Goal: Book appointment/travel/reservation

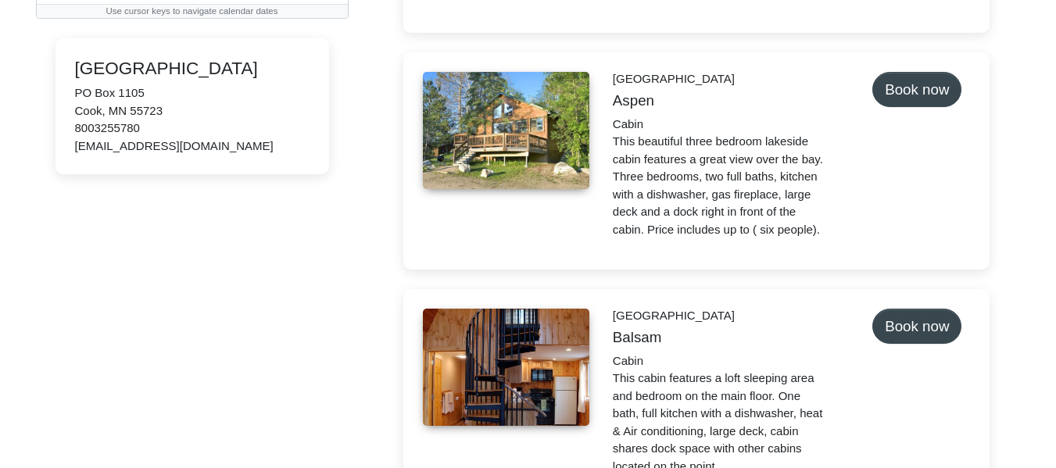
scroll to position [391, 0]
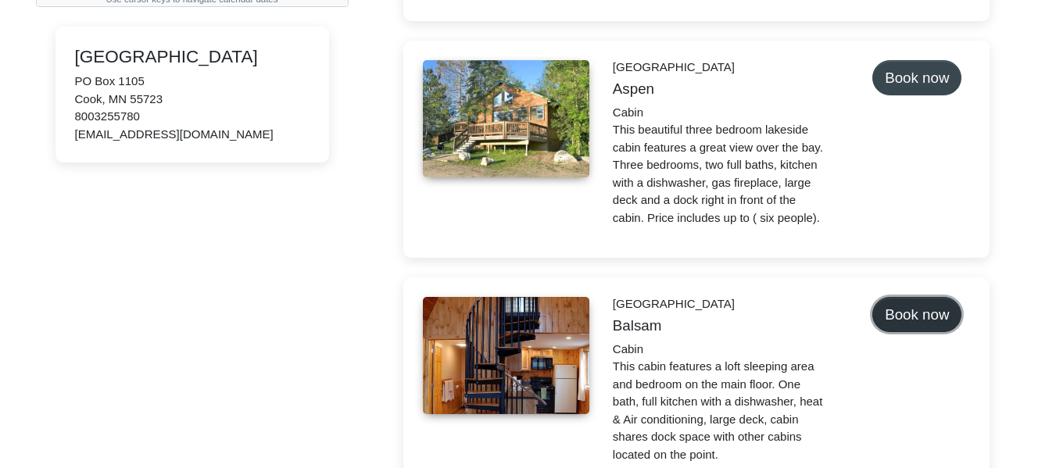
select select "*"
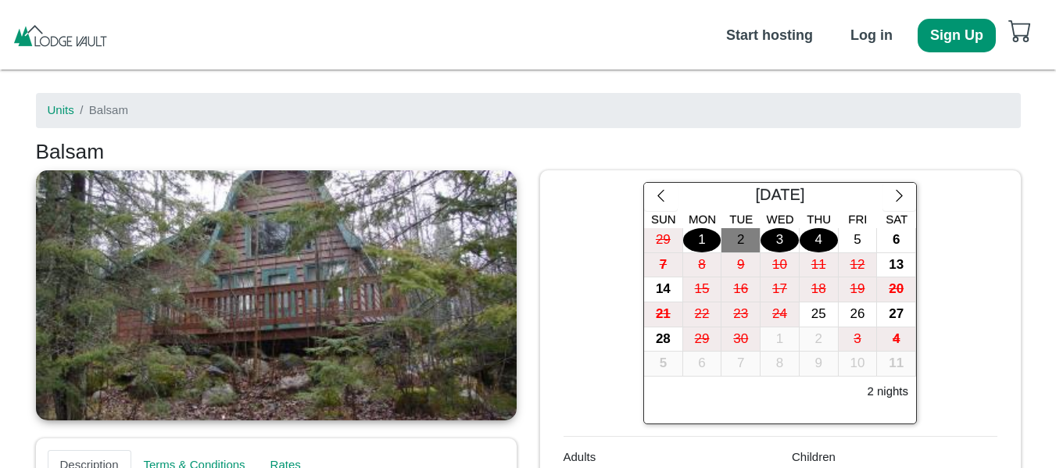
click at [815, 231] on div "4" at bounding box center [819, 240] width 38 height 24
click at [857, 231] on div "5" at bounding box center [858, 240] width 38 height 24
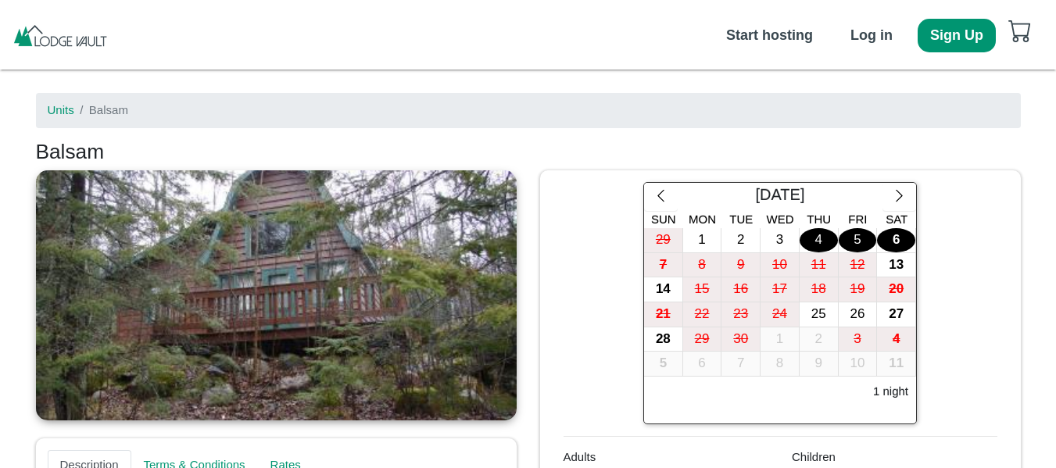
click at [895, 237] on div "6" at bounding box center [896, 240] width 38 height 24
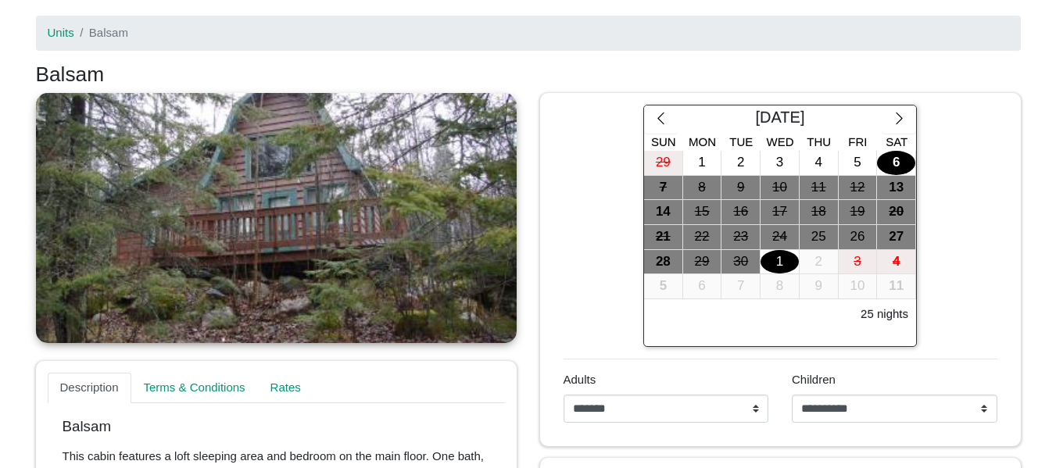
scroll to position [78, 0]
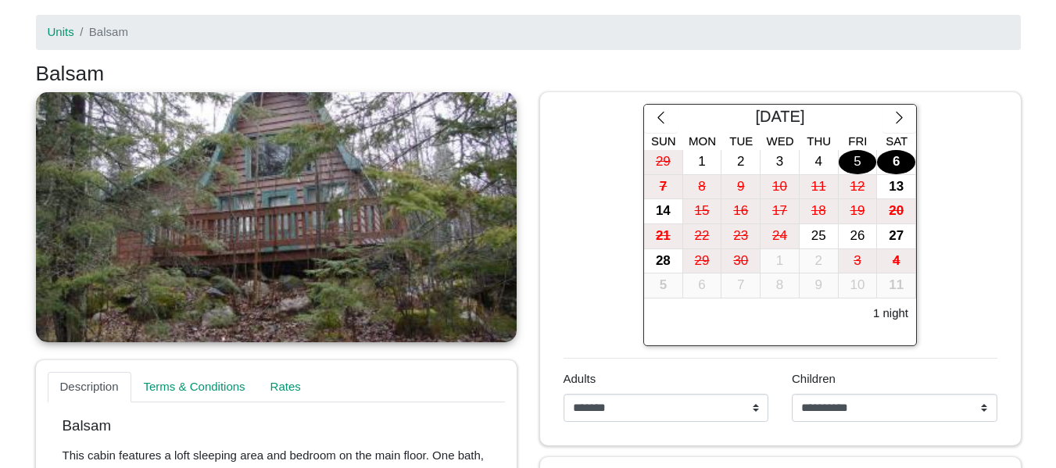
click at [847, 150] on div "5" at bounding box center [858, 162] width 38 height 24
click at [812, 156] on div "4" at bounding box center [819, 162] width 38 height 24
click at [895, 160] on div "6" at bounding box center [896, 162] width 38 height 24
click at [853, 156] on div "5" at bounding box center [858, 162] width 38 height 24
click at [889, 151] on div "6" at bounding box center [896, 162] width 38 height 24
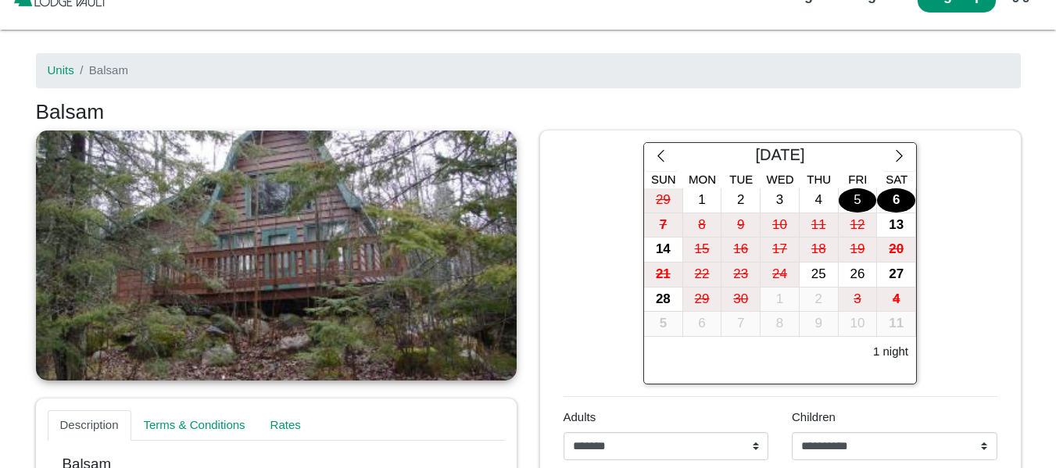
scroll to position [0, 0]
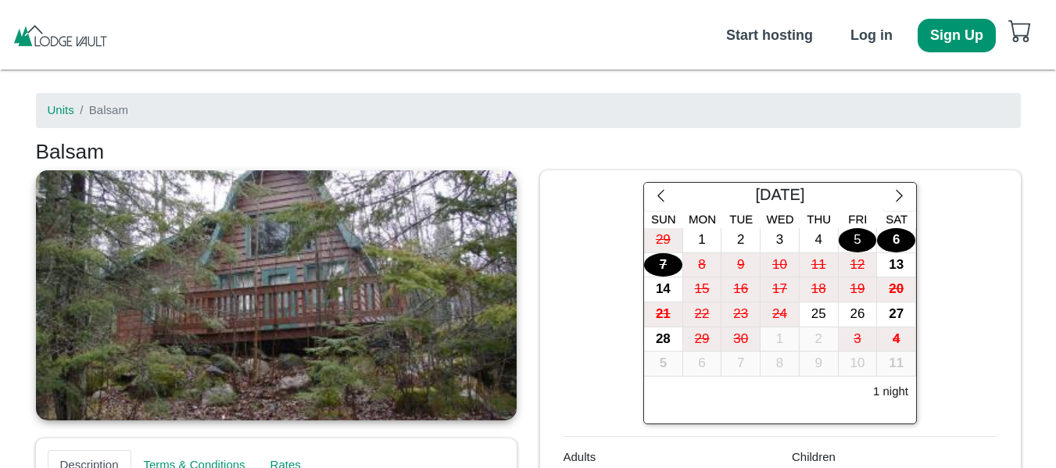
click at [665, 263] on div "7" at bounding box center [663, 265] width 38 height 24
click at [660, 190] on icon "chevron left" at bounding box center [660, 195] width 15 height 15
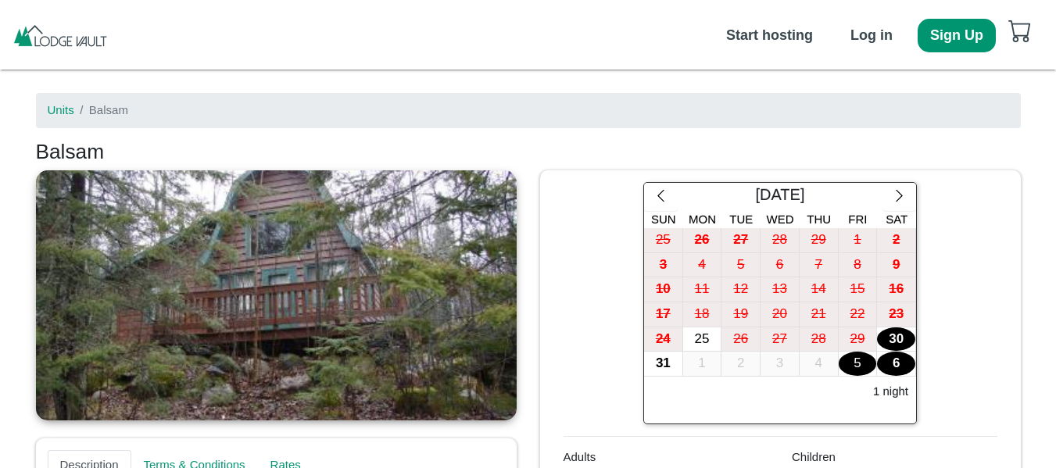
click at [906, 335] on div "30" at bounding box center [896, 339] width 38 height 24
click at [667, 360] on div "31" at bounding box center [663, 364] width 38 height 24
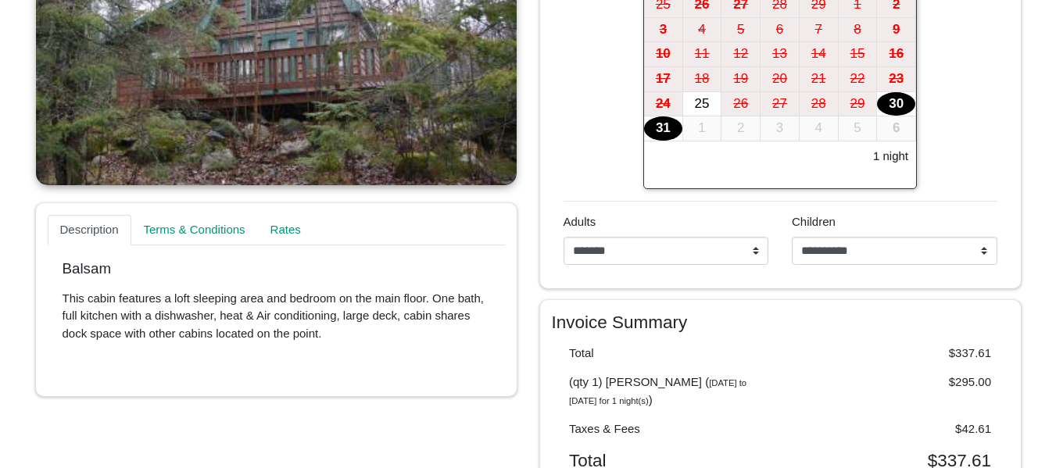
scroll to position [234, 0]
